Goal: Task Accomplishment & Management: Complete application form

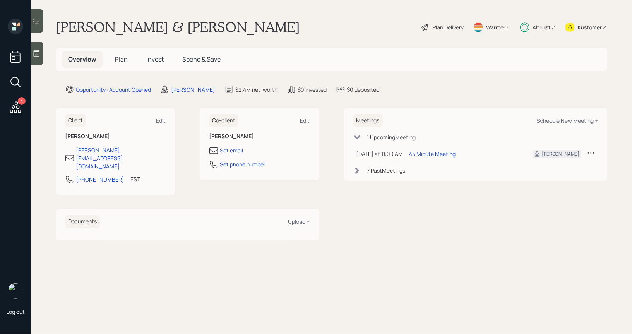
click at [115, 63] on span "Plan" at bounding box center [121, 59] width 13 height 9
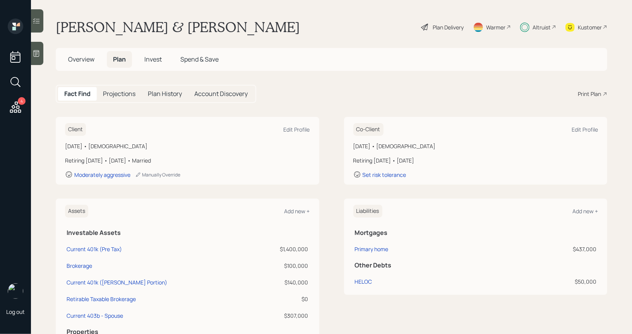
click at [156, 56] on span "Invest" at bounding box center [152, 59] width 17 height 9
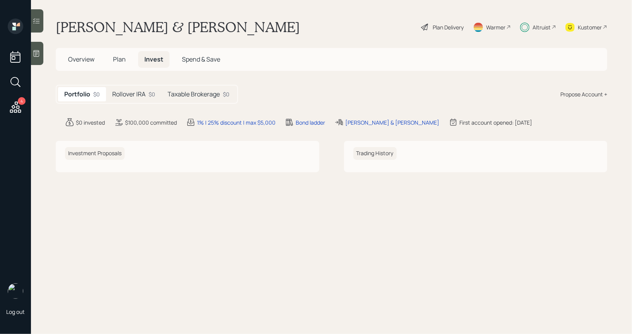
click at [140, 94] on h5 "Rollover IRA" at bounding box center [128, 94] width 33 height 7
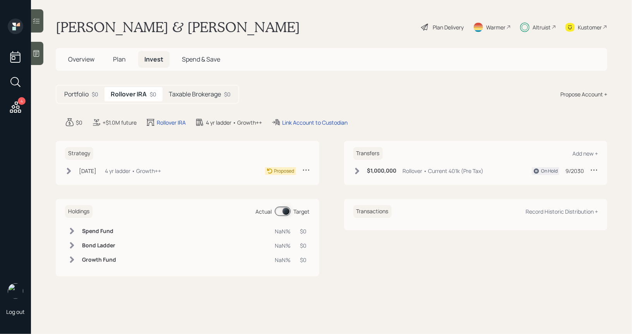
click at [187, 93] on h5 "Taxable Brokerage" at bounding box center [195, 94] width 52 height 7
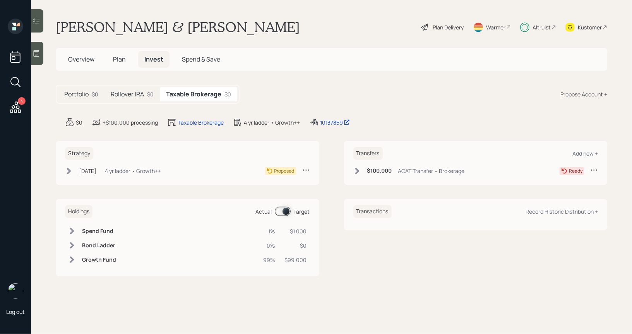
click at [134, 96] on h5 "Rollover IRA" at bounding box center [127, 94] width 33 height 7
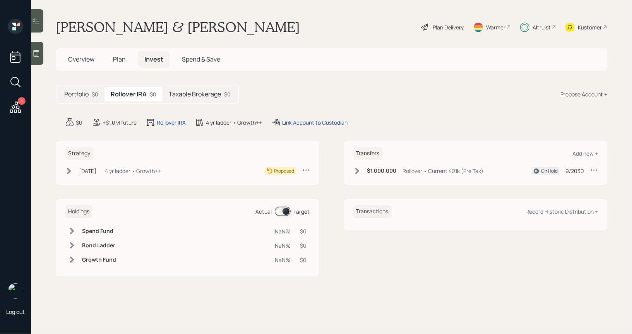
click at [77, 56] on span "Overview" at bounding box center [81, 59] width 26 height 9
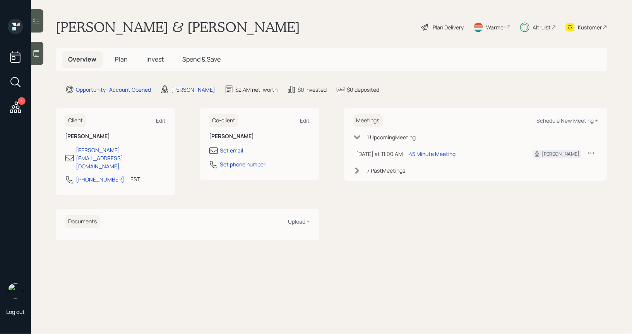
click at [122, 59] on span "Plan" at bounding box center [121, 59] width 13 height 9
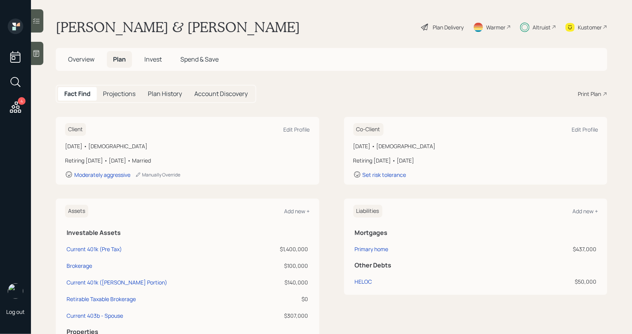
click at [156, 60] on span "Invest" at bounding box center [152, 59] width 17 height 9
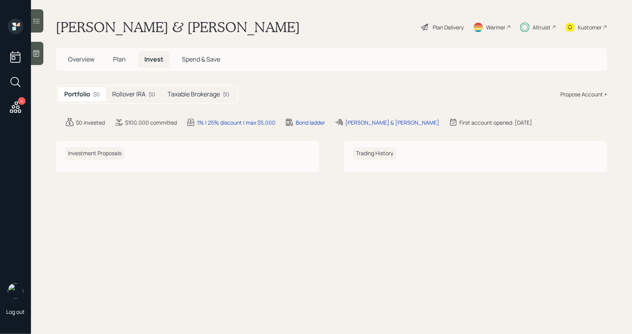
click at [208, 94] on h5 "Taxable Brokerage" at bounding box center [194, 94] width 52 height 7
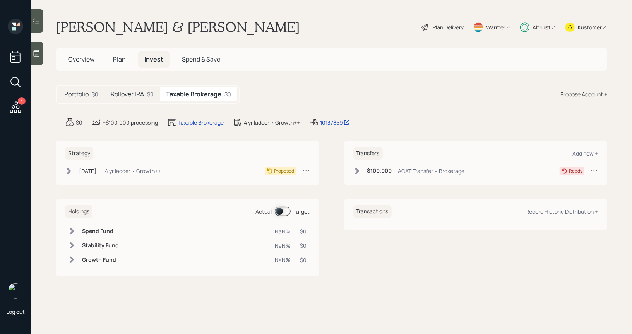
click at [69, 170] on icon at bounding box center [69, 171] width 4 height 7
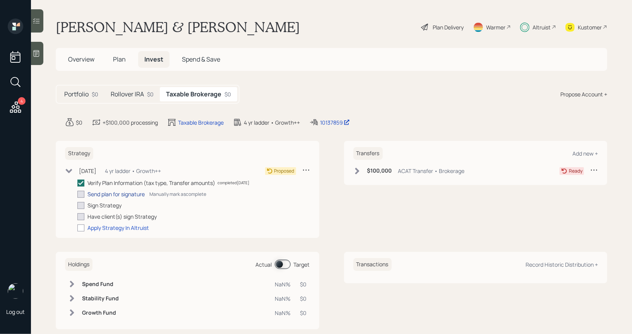
click at [100, 191] on div "Send plan for signature" at bounding box center [115, 194] width 57 height 8
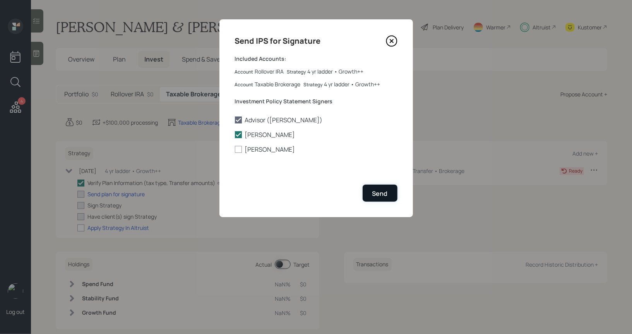
click at [381, 193] on div "Send" at bounding box center [379, 193] width 15 height 9
checkbox input "true"
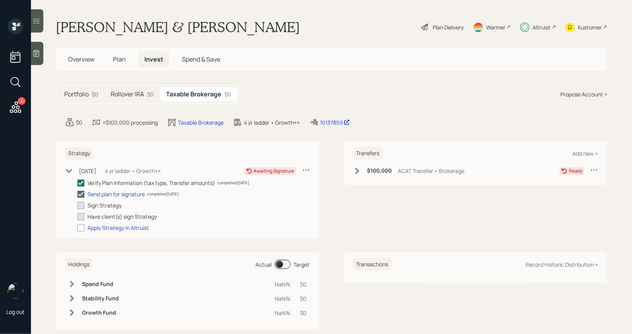
click at [359, 172] on icon at bounding box center [357, 171] width 8 height 8
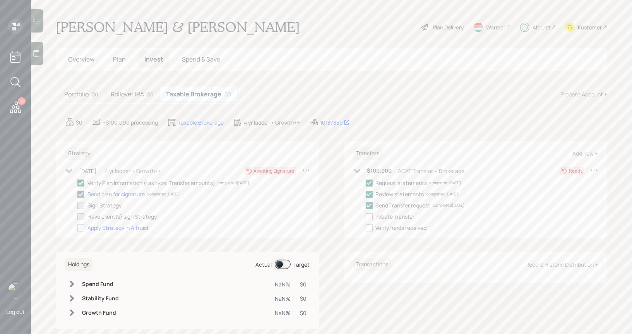
click at [428, 28] on icon at bounding box center [424, 26] width 9 height 9
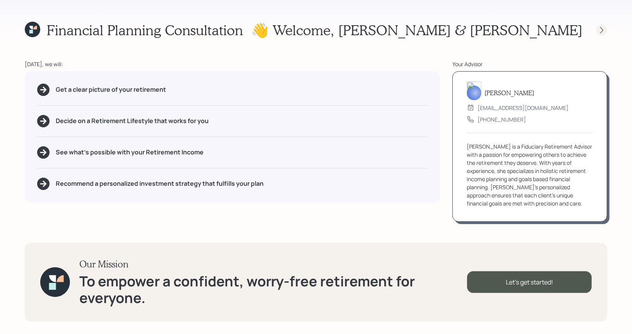
click at [601, 30] on icon at bounding box center [602, 30] width 8 height 8
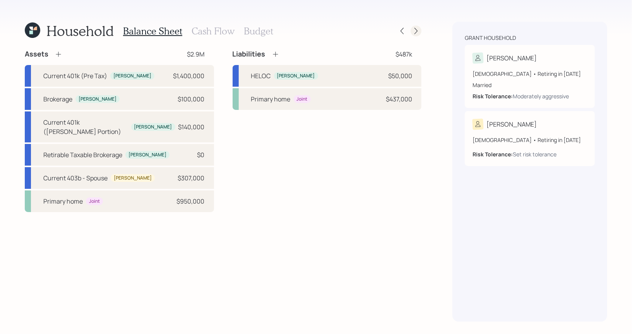
click at [417, 27] on icon at bounding box center [416, 31] width 8 height 8
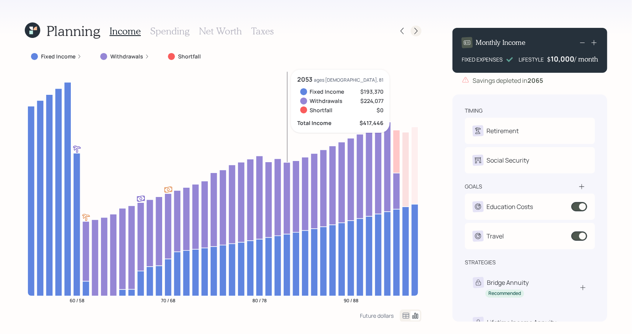
click at [415, 30] on icon at bounding box center [416, 31] width 8 height 8
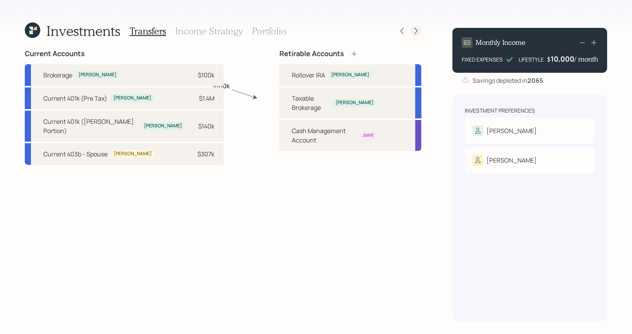
click at [415, 30] on icon at bounding box center [416, 31] width 8 height 8
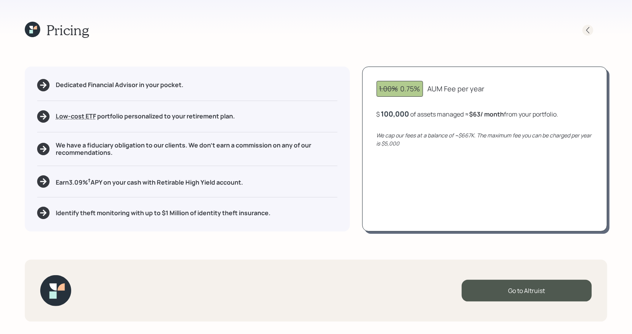
click at [592, 29] on div at bounding box center [588, 30] width 11 height 11
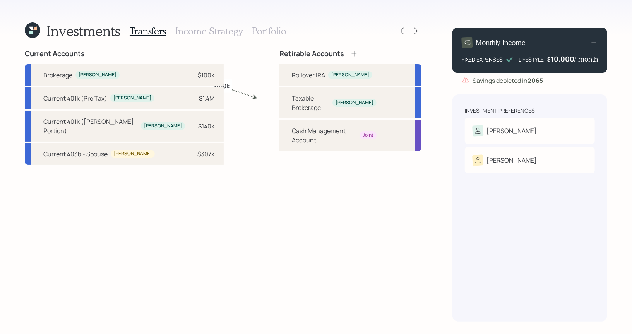
click at [274, 27] on h3 "Portfolio" at bounding box center [269, 31] width 34 height 11
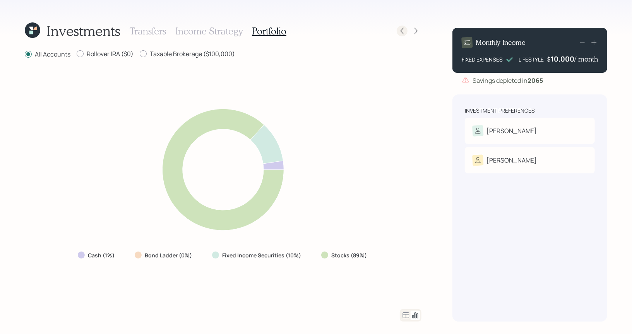
click at [403, 32] on icon at bounding box center [402, 31] width 8 height 8
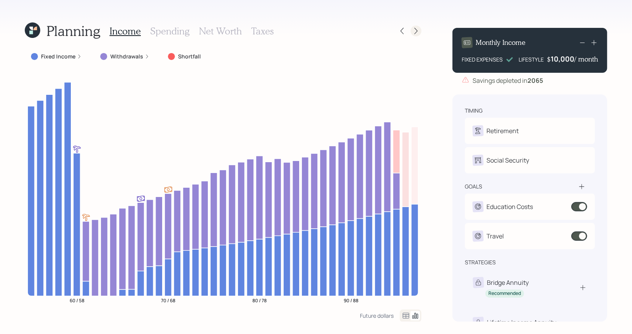
click at [415, 33] on icon at bounding box center [416, 31] width 8 height 8
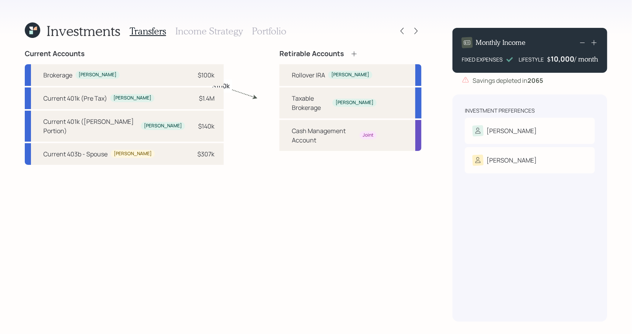
click at [263, 29] on h3 "Portfolio" at bounding box center [269, 31] width 34 height 11
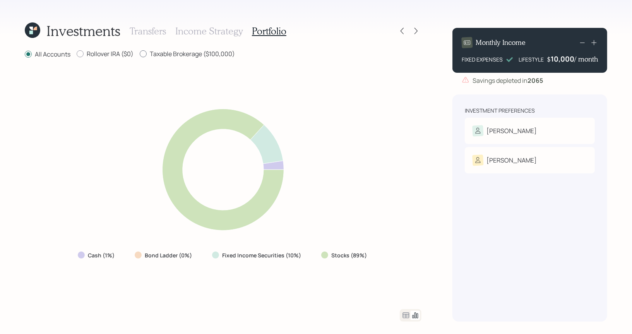
click at [141, 55] on div at bounding box center [143, 53] width 7 height 7
click at [140, 54] on input "Taxable Brokerage ($100,000)" at bounding box center [139, 54] width 0 height 0
radio input "true"
radio input "false"
click at [401, 31] on icon at bounding box center [402, 31] width 8 height 8
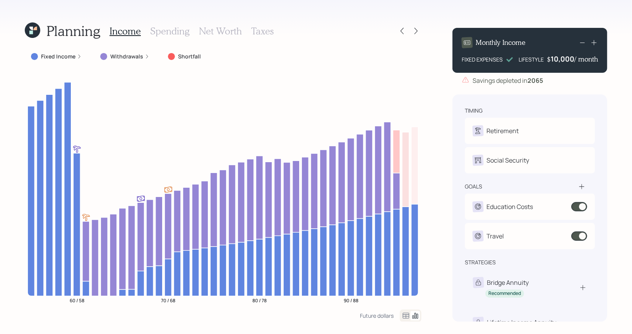
click at [33, 33] on icon at bounding box center [32, 29] width 15 height 15
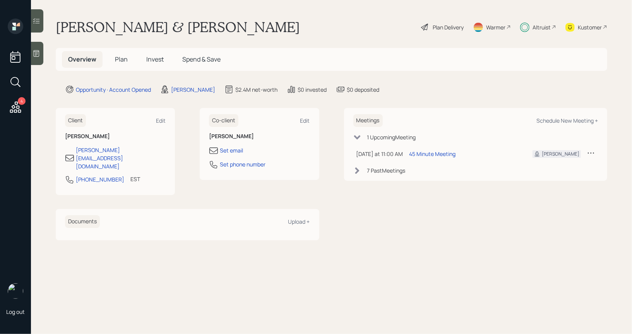
click at [153, 57] on span "Invest" at bounding box center [154, 59] width 17 height 9
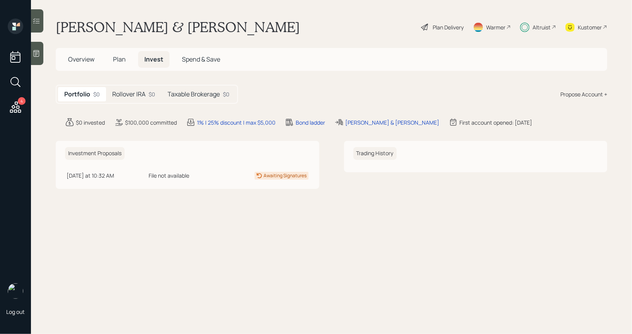
click at [190, 93] on h5 "Taxable Brokerage" at bounding box center [194, 94] width 52 height 7
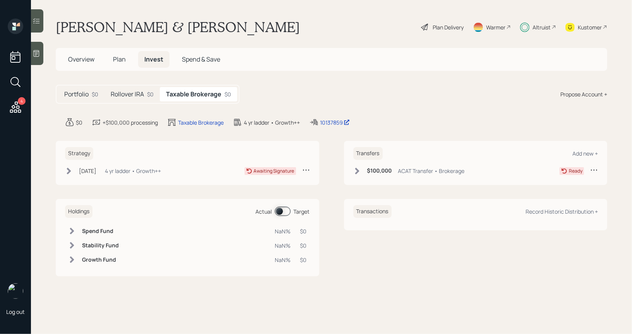
click at [69, 170] on icon at bounding box center [69, 171] width 4 height 7
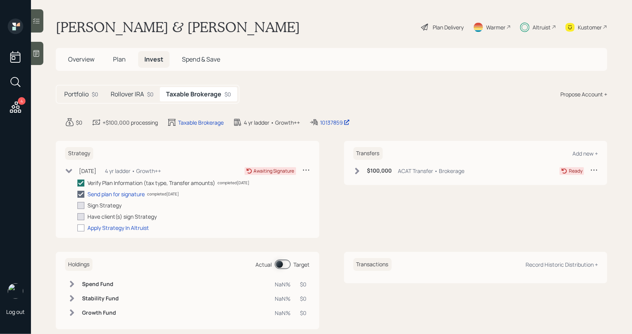
click at [358, 172] on icon at bounding box center [357, 171] width 8 height 8
